Goal: Navigation & Orientation: Find specific page/section

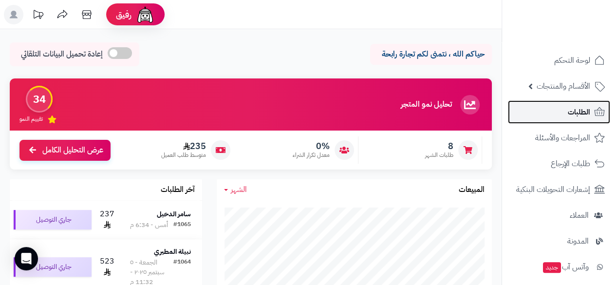
click at [559, 111] on link "الطلبات" at bounding box center [559, 111] width 102 height 23
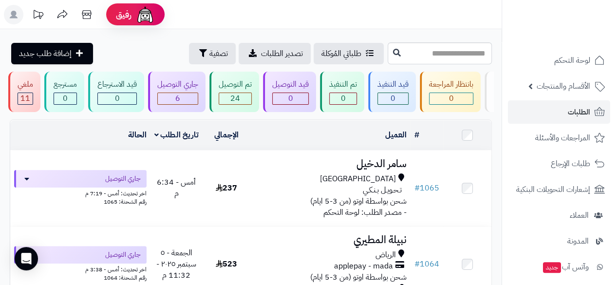
scroll to position [0, -22]
drag, startPoint x: 504, startPoint y: 171, endPoint x: 503, endPoint y: 191, distance: 20.0
click at [503, 191] on nav "لوحة التحكم الأقسام والمنتجات المنتجات مخزون الخيارات الأقسام الماركات مواصفات …" at bounding box center [558, 154] width 114 height 285
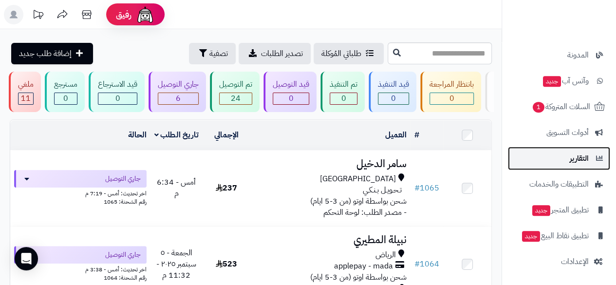
click at [584, 161] on span "التقارير" at bounding box center [578, 158] width 19 height 14
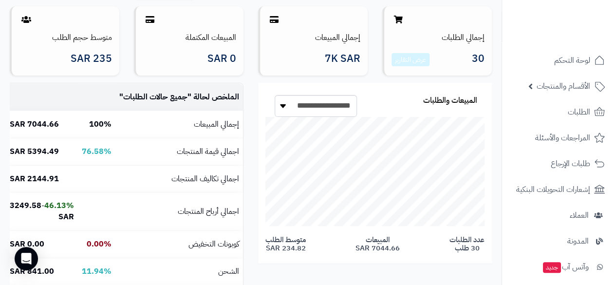
scroll to position [95, 0]
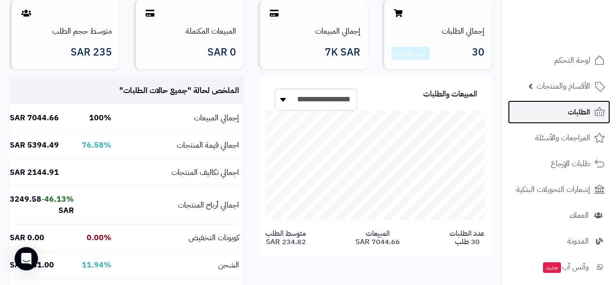
click at [584, 119] on link "الطلبات" at bounding box center [559, 111] width 102 height 23
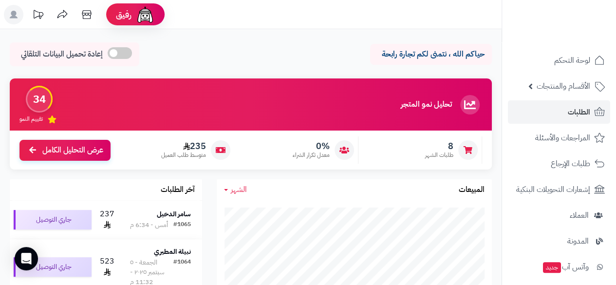
click at [125, 56] on span at bounding box center [120, 53] width 24 height 12
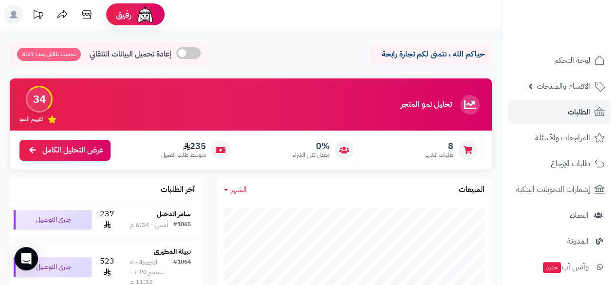
click at [183, 56] on span at bounding box center [188, 53] width 24 height 12
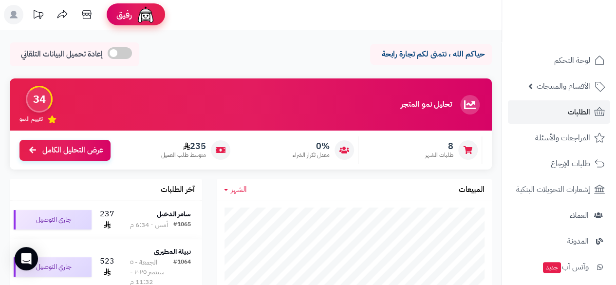
click at [128, 15] on span "رفيق" at bounding box center [124, 15] width 16 height 12
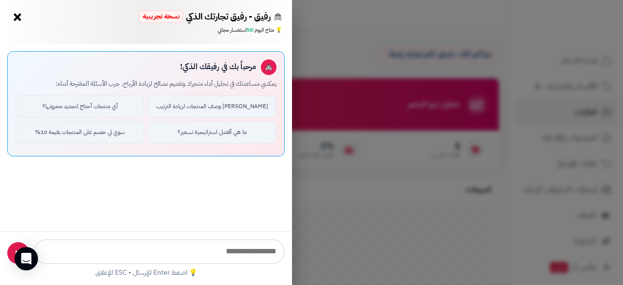
click at [20, 20] on button "×" at bounding box center [18, 17] width 16 height 16
